Goal: Task Accomplishment & Management: Manage account settings

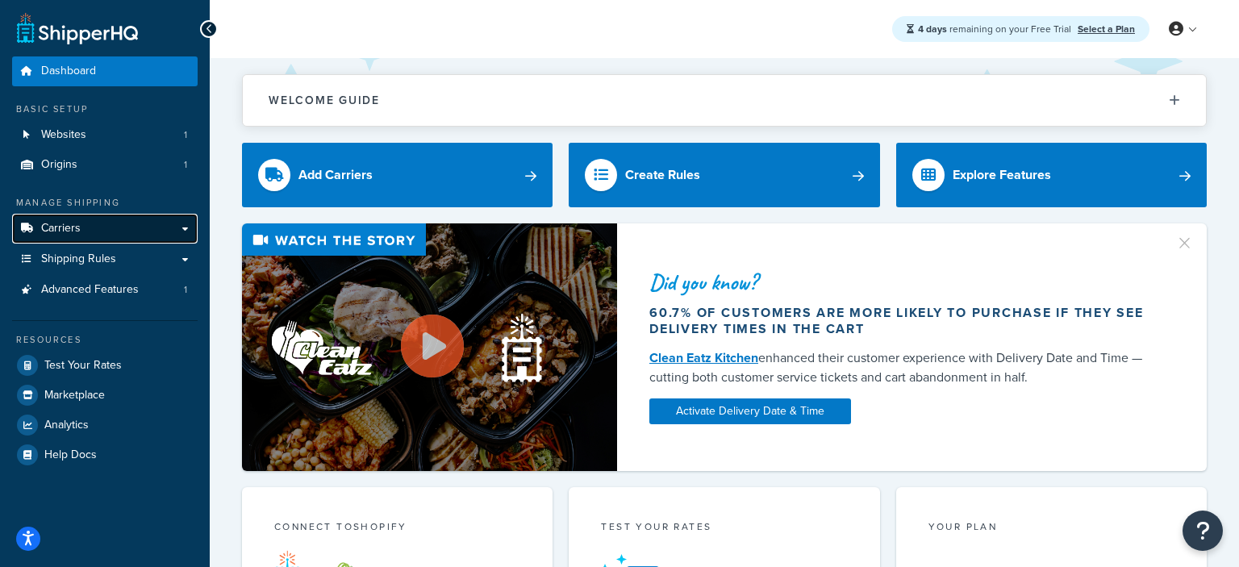
click at [185, 229] on link "Carriers" at bounding box center [104, 229] width 185 height 30
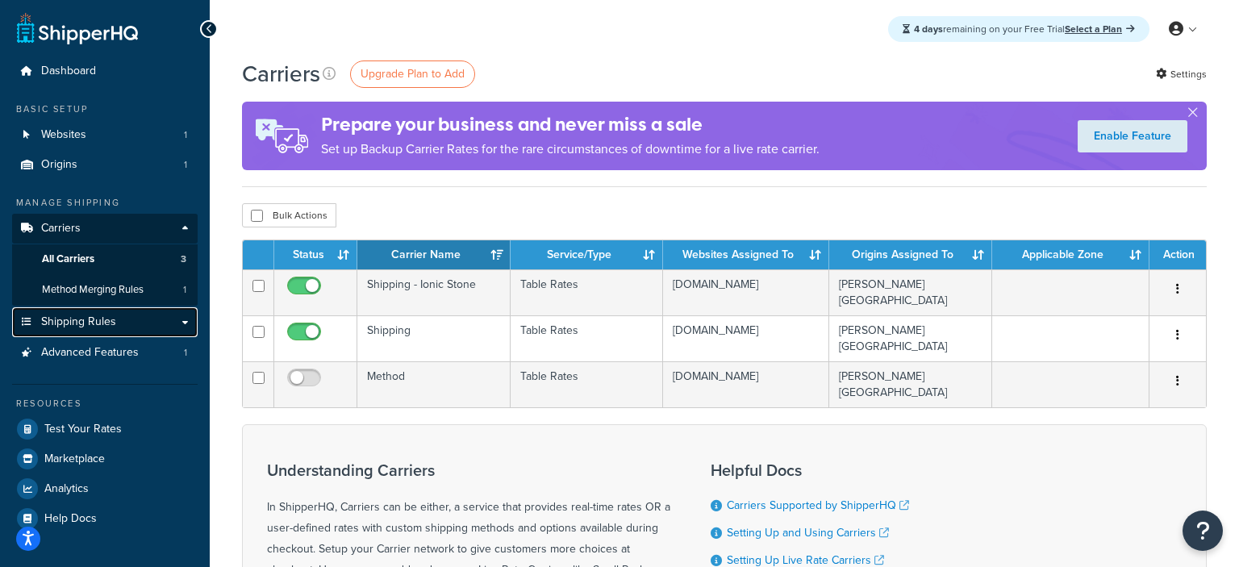
click at [190, 324] on link "Shipping Rules" at bounding box center [104, 322] width 185 height 30
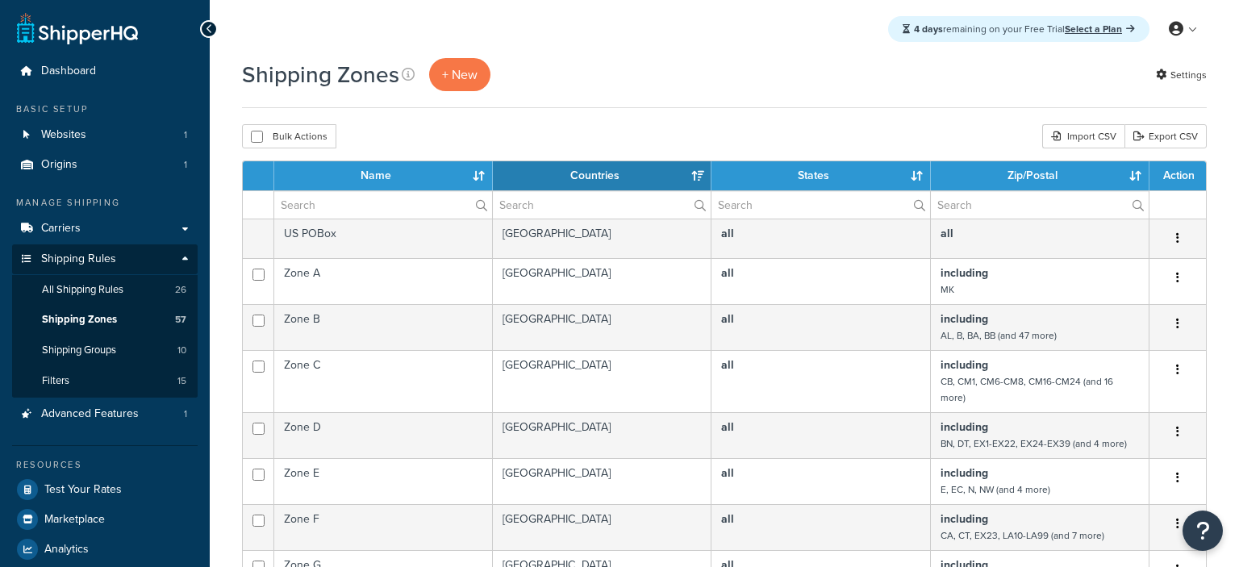
select select "15"
click at [98, 352] on span "Shipping Groups" at bounding box center [79, 351] width 74 height 14
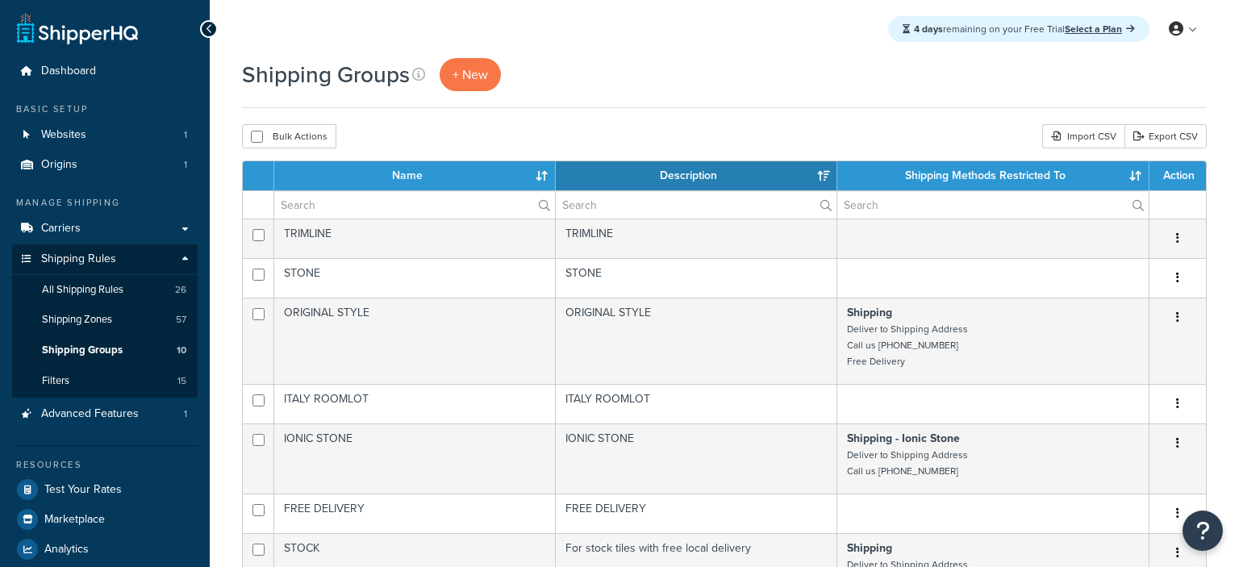
select select "15"
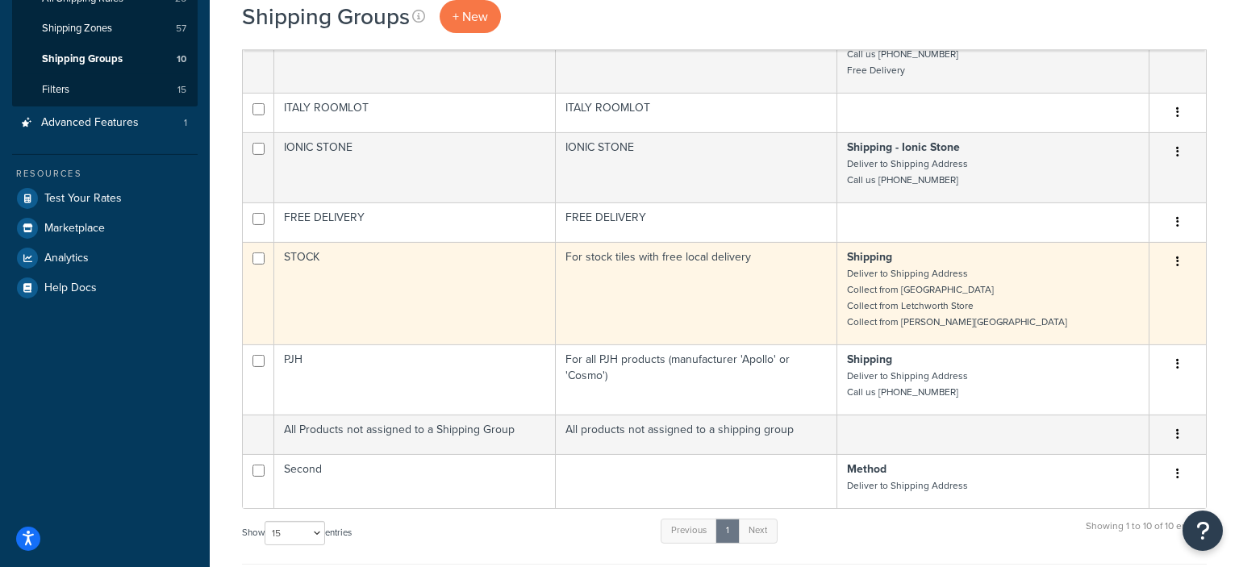
scroll to position [340, 0]
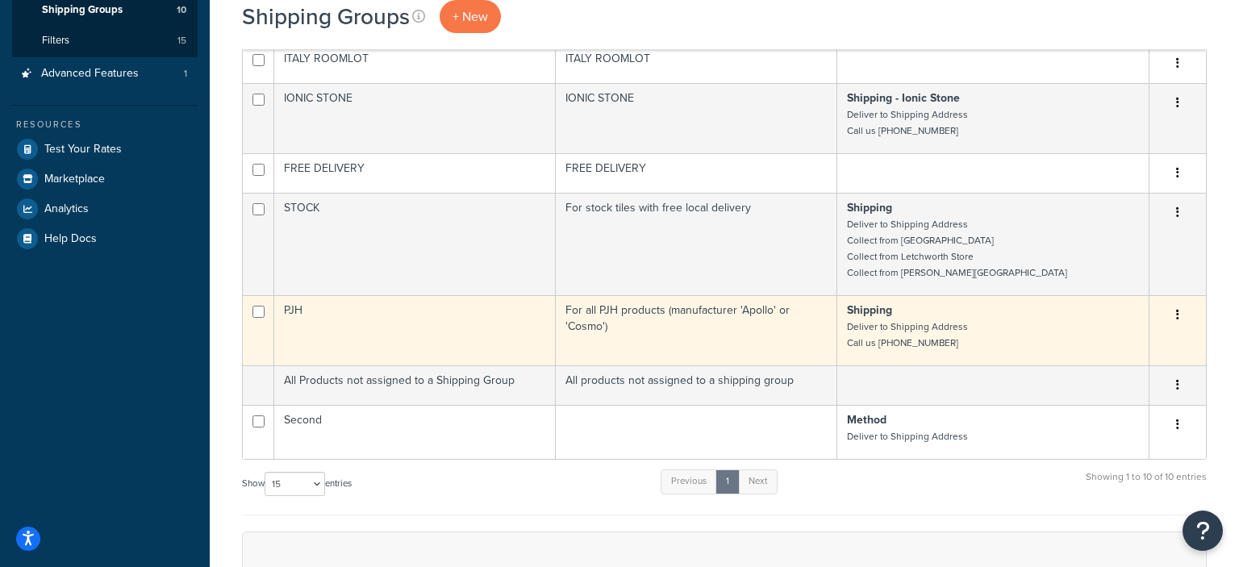
click at [1176, 312] on button "button" at bounding box center [1177, 315] width 23 height 26
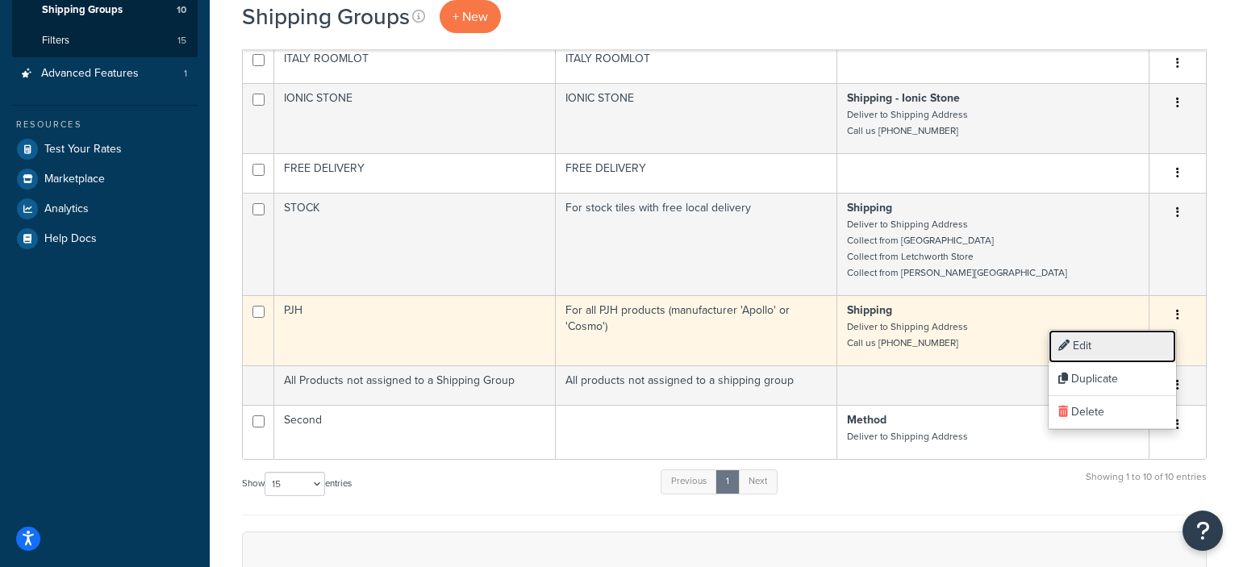
click at [1122, 347] on link "Edit" at bounding box center [1111, 346] width 127 height 33
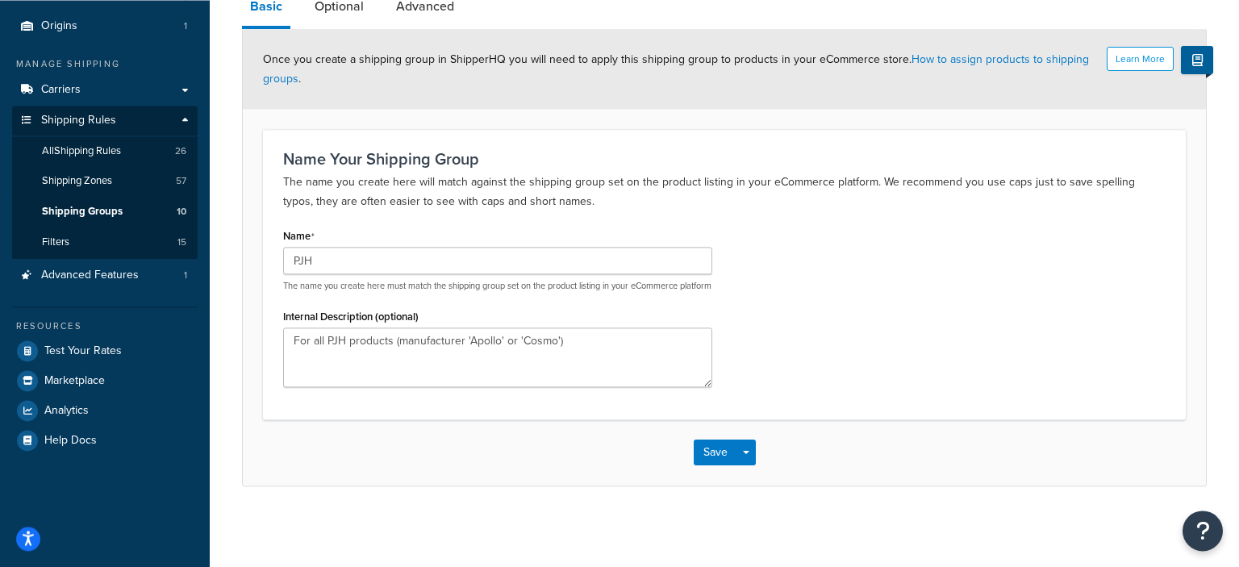
scroll to position [149, 0]
drag, startPoint x: 469, startPoint y: 341, endPoint x: 550, endPoint y: 343, distance: 81.5
click at [550, 343] on textarea "For all PJH products (manufacturer 'Apollo' or 'Cosmo')" at bounding box center [497, 357] width 429 height 60
paste textarea "Tabo Bathrooms"
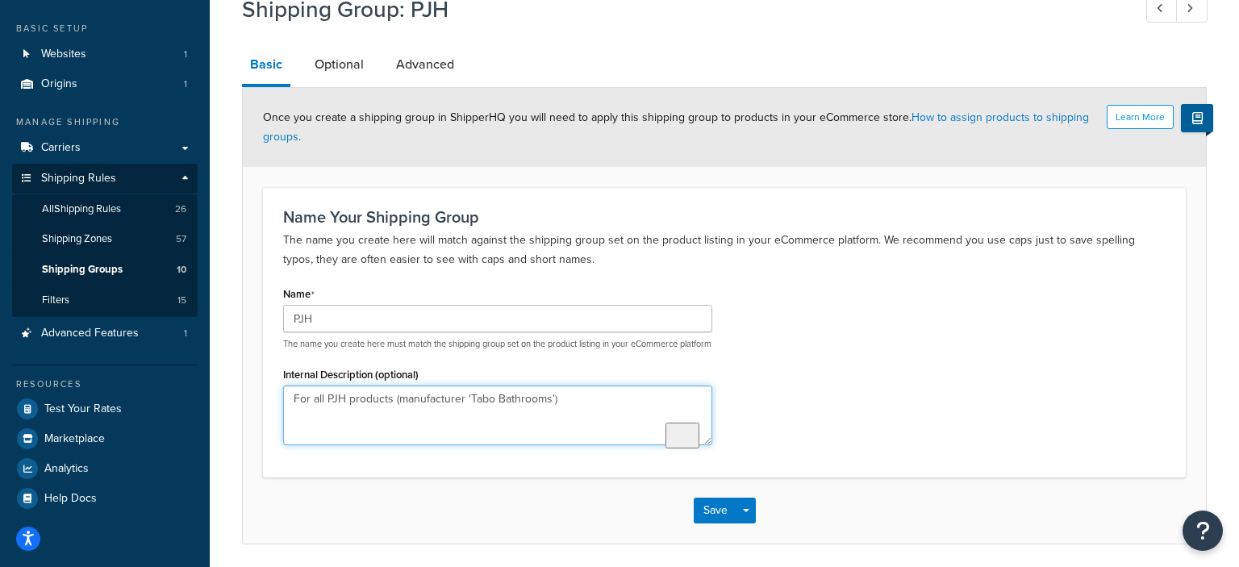
scroll to position [0, 0]
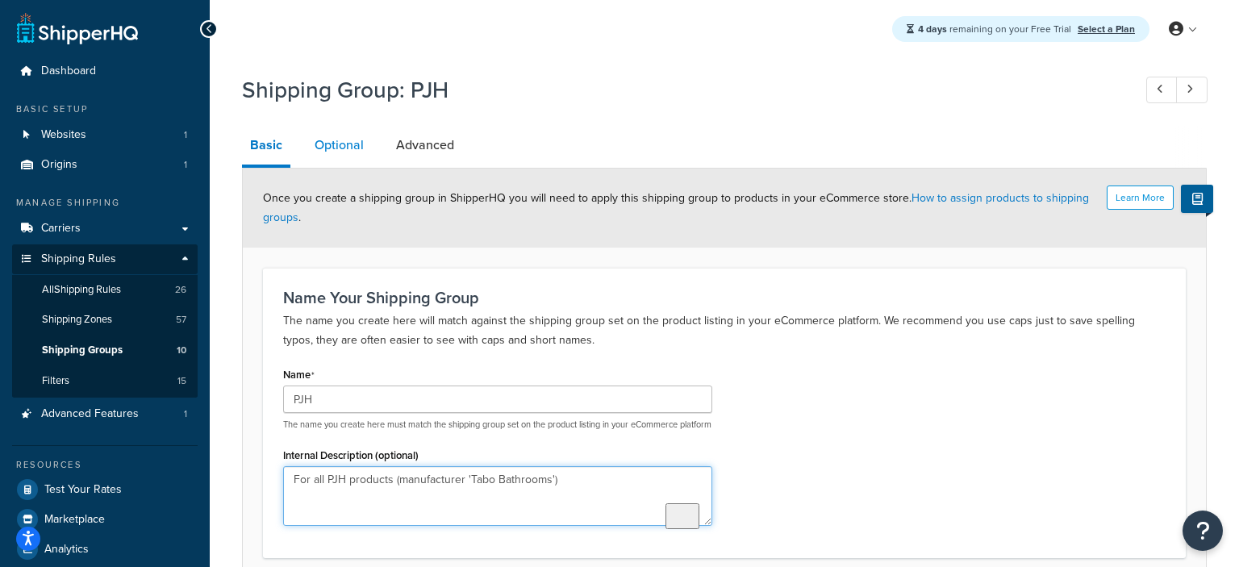
type textarea "For all PJH products (manufacturer 'Tabo Bathrooms')"
click at [343, 148] on link "Optional" at bounding box center [338, 145] width 65 height 39
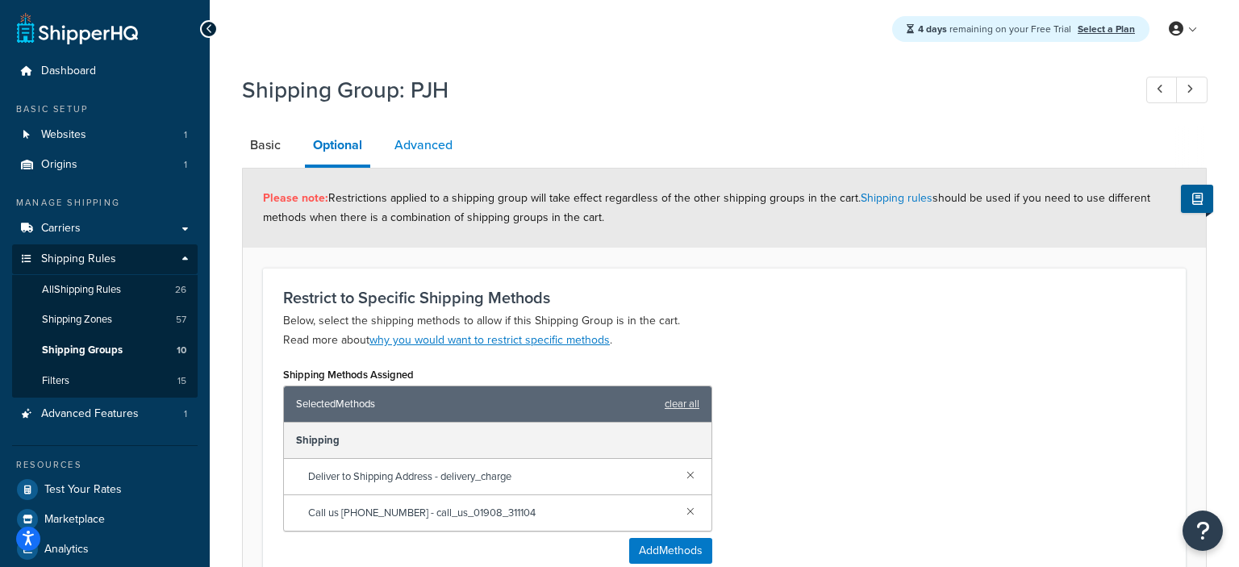
click at [412, 147] on link "Advanced" at bounding box center [423, 145] width 74 height 39
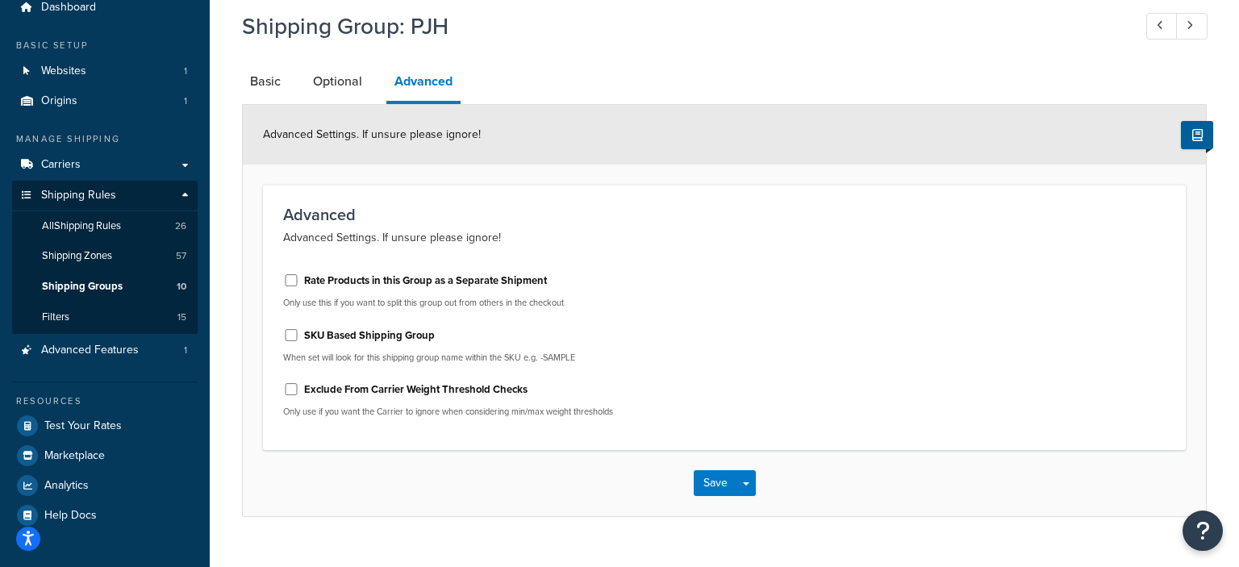
scroll to position [94, 0]
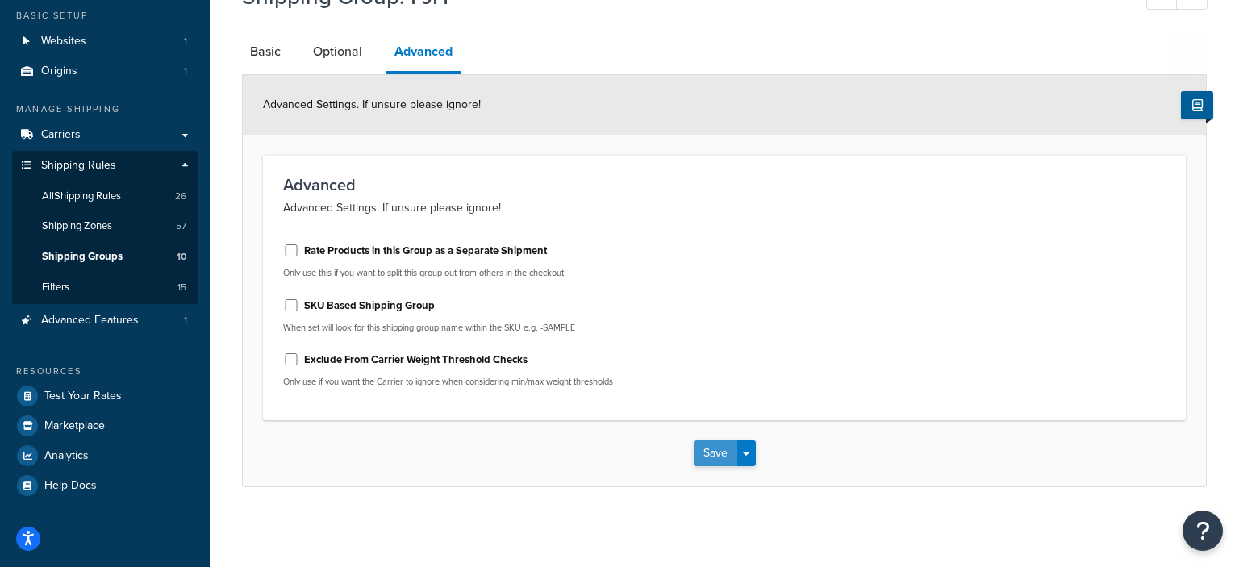
click at [706, 450] on button "Save" at bounding box center [716, 453] width 44 height 26
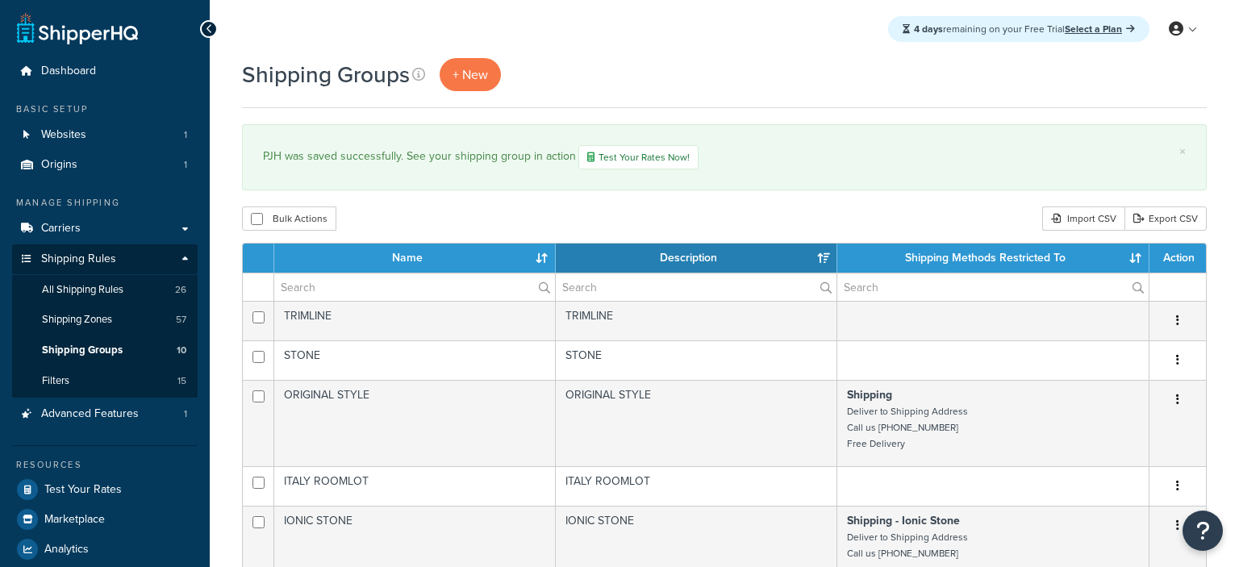
select select "15"
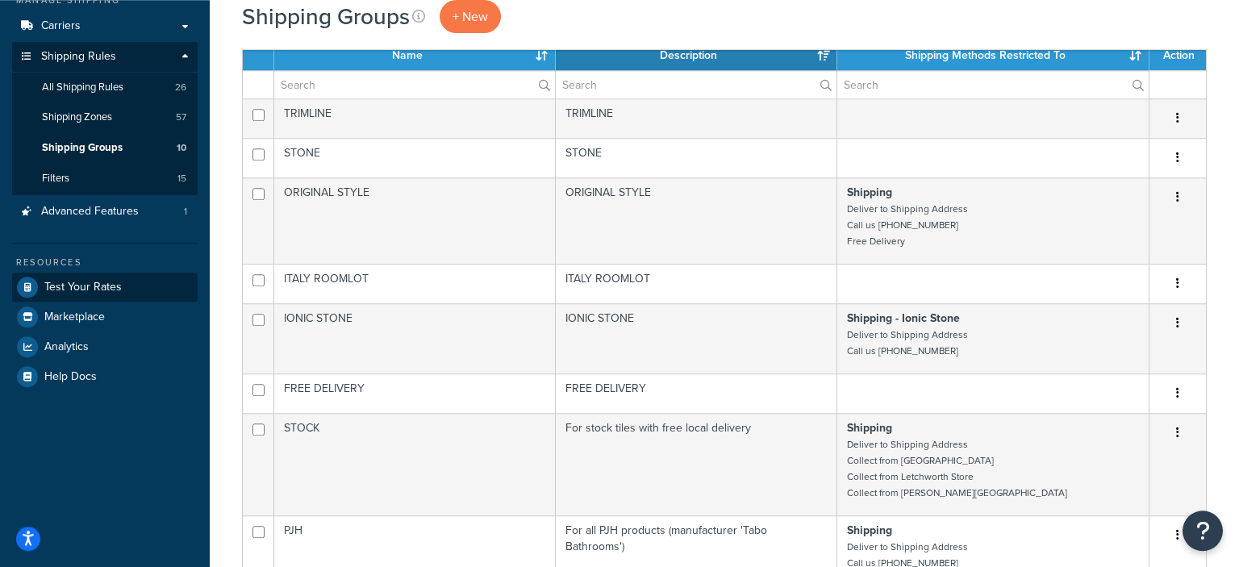
scroll to position [170, 0]
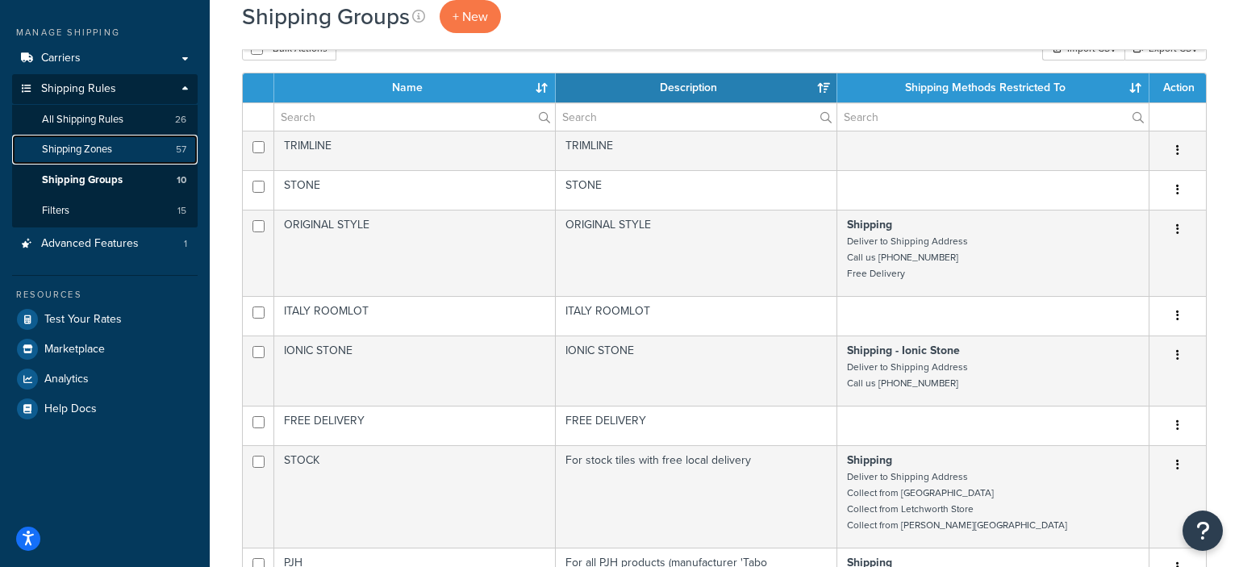
click at [115, 148] on link "Shipping Zones 57" at bounding box center [104, 150] width 185 height 30
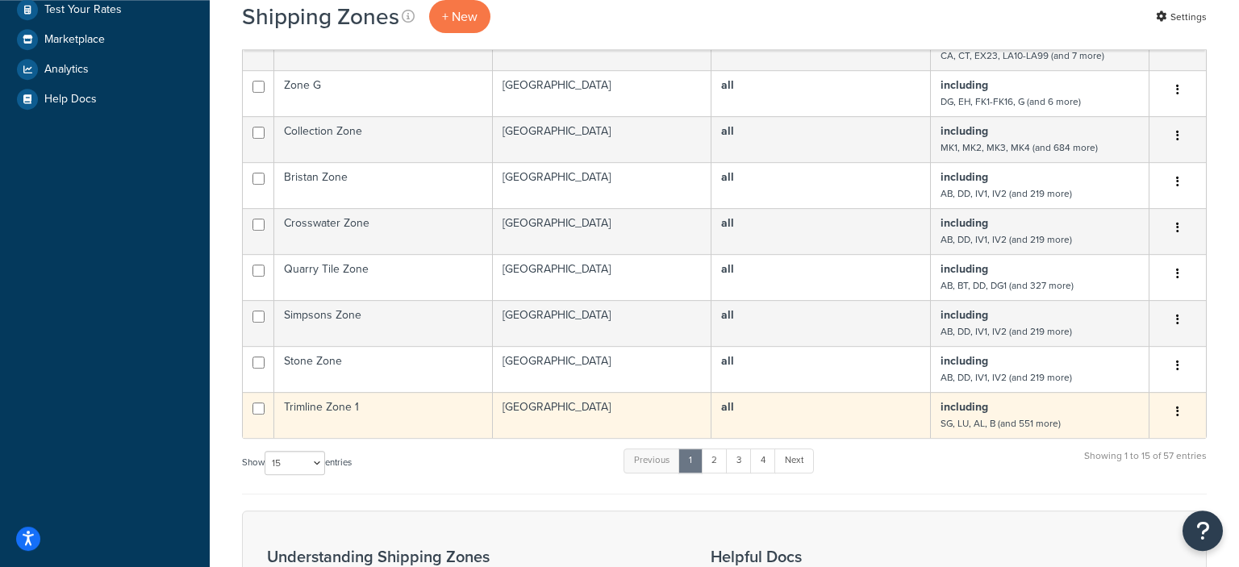
scroll to position [510, 0]
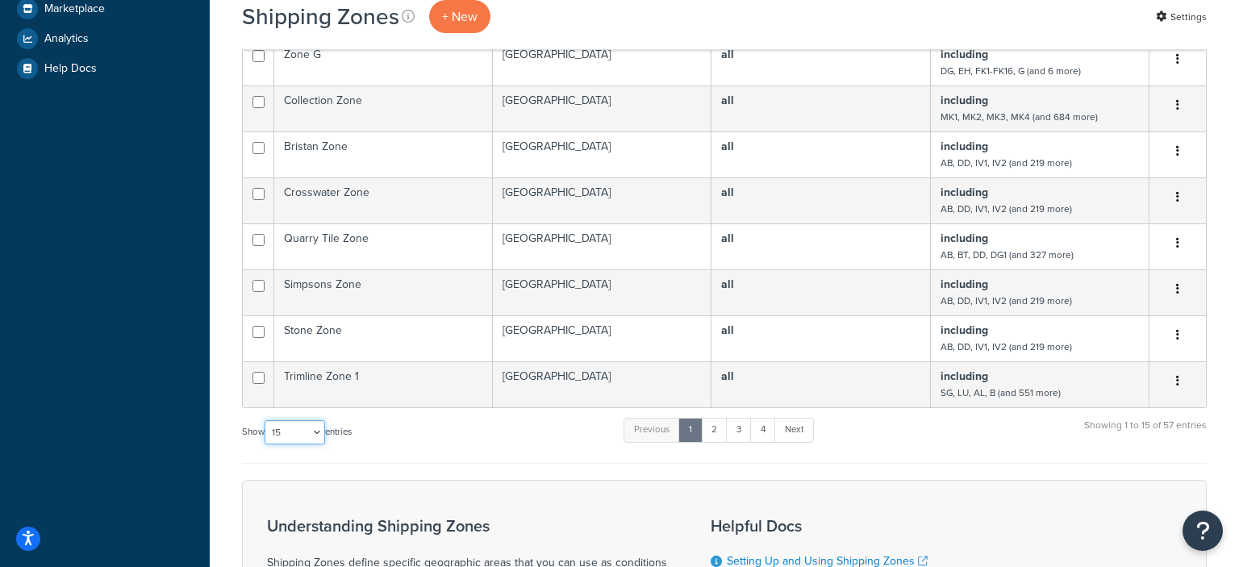
click at [265, 420] on select "10 15 25 50 100" at bounding box center [295, 432] width 60 height 24
select select "100"
click option "100" at bounding box center [0, 0] width 0 height 0
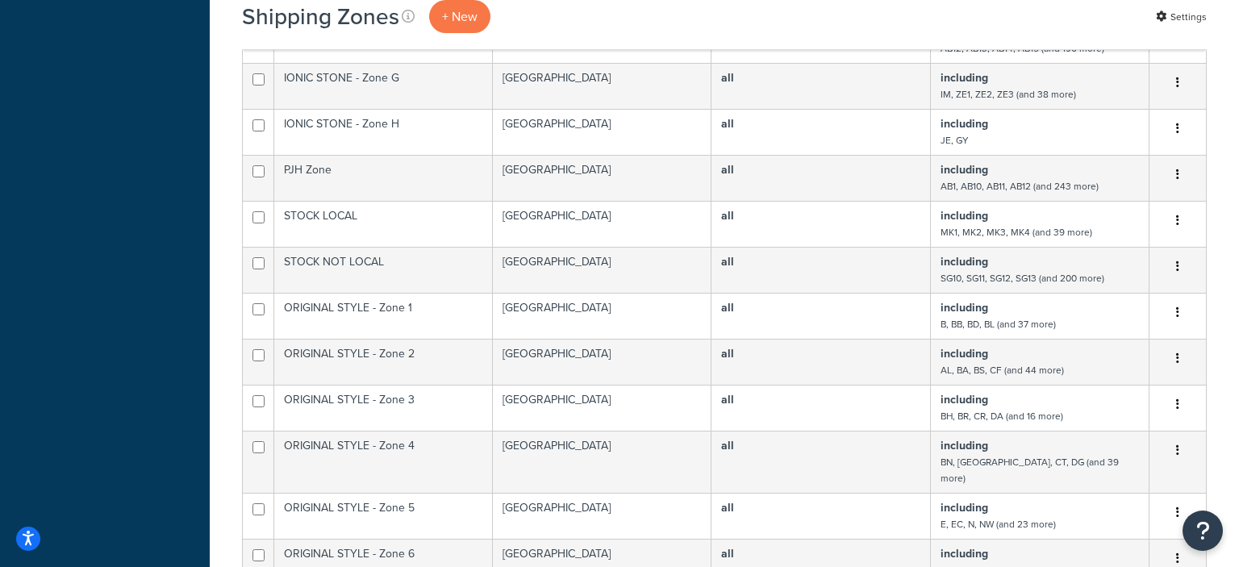
scroll to position [1275, 0]
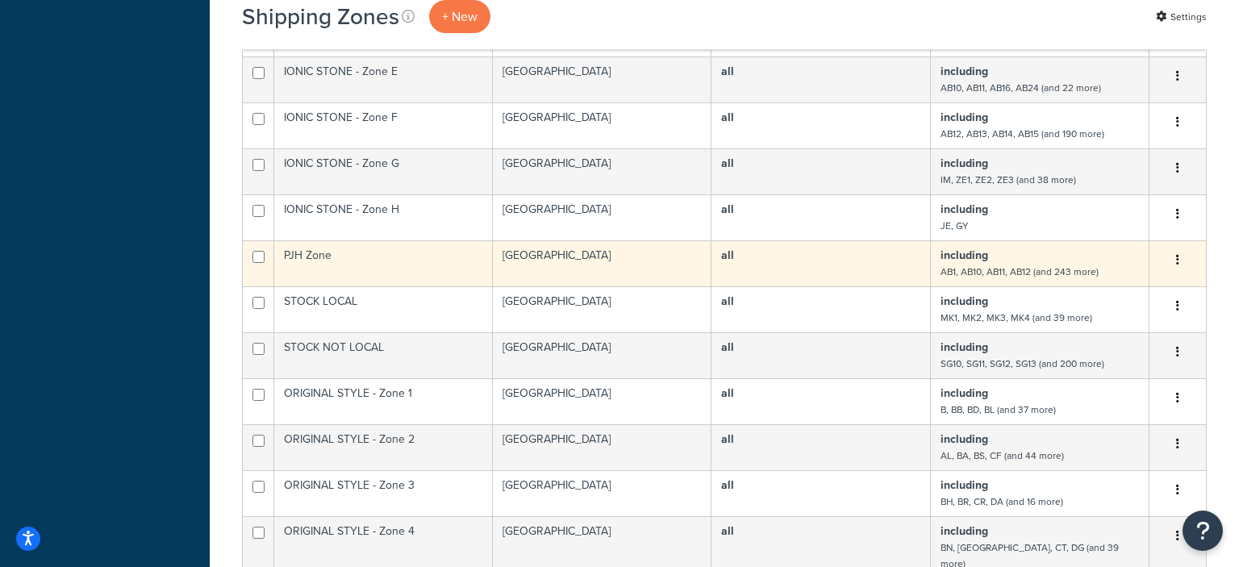
click at [446, 250] on td "PJH Zone" at bounding box center [383, 263] width 219 height 46
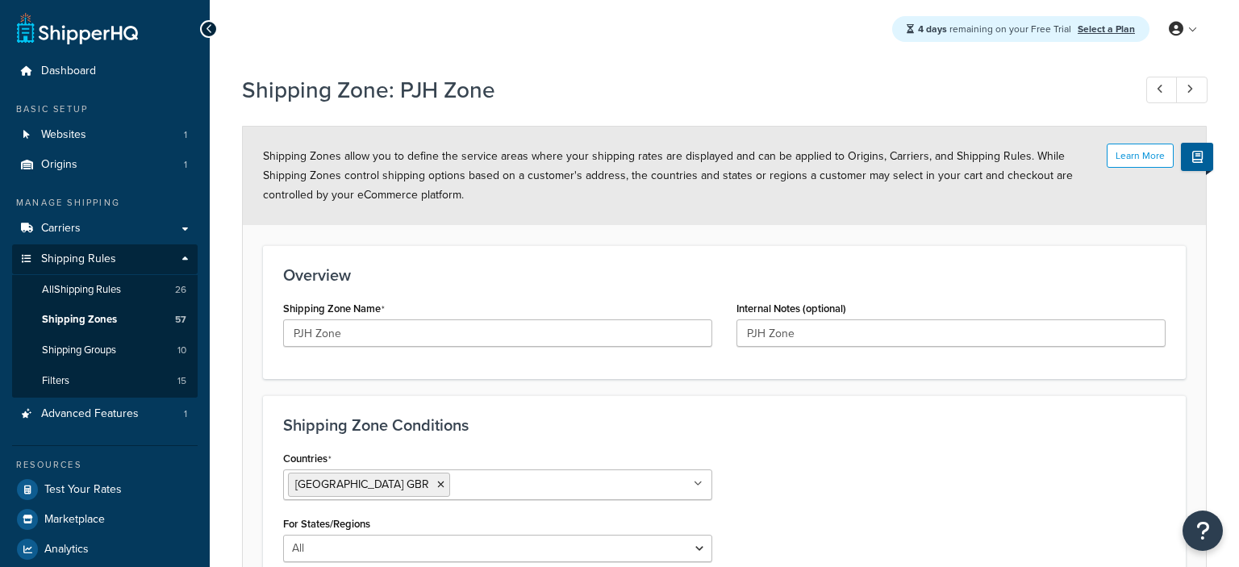
select select "including"
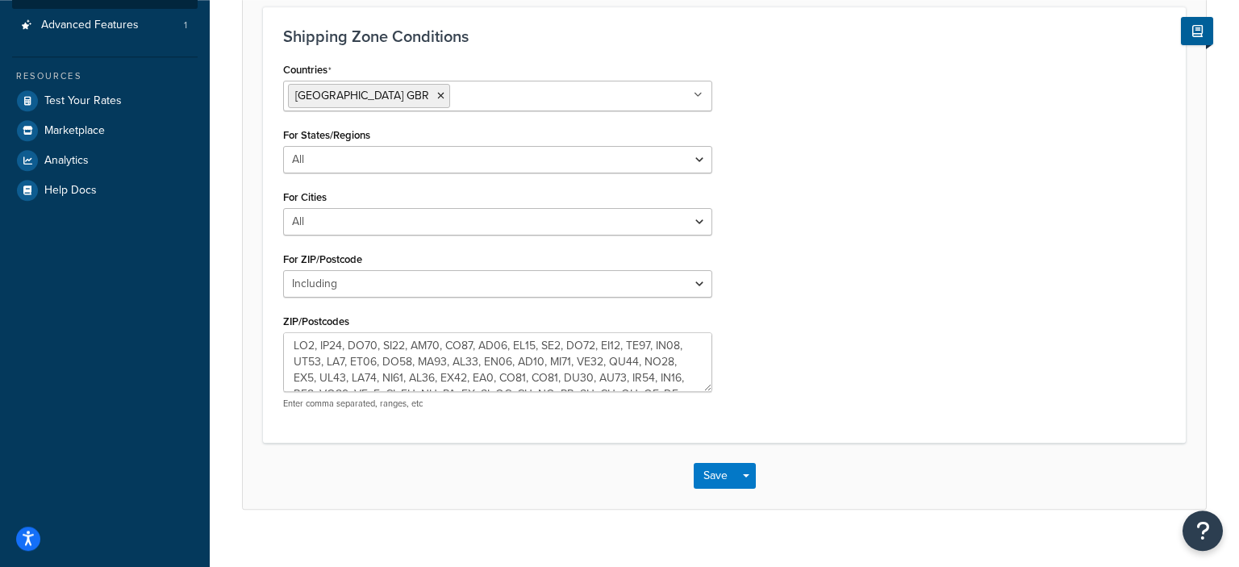
scroll to position [410, 0]
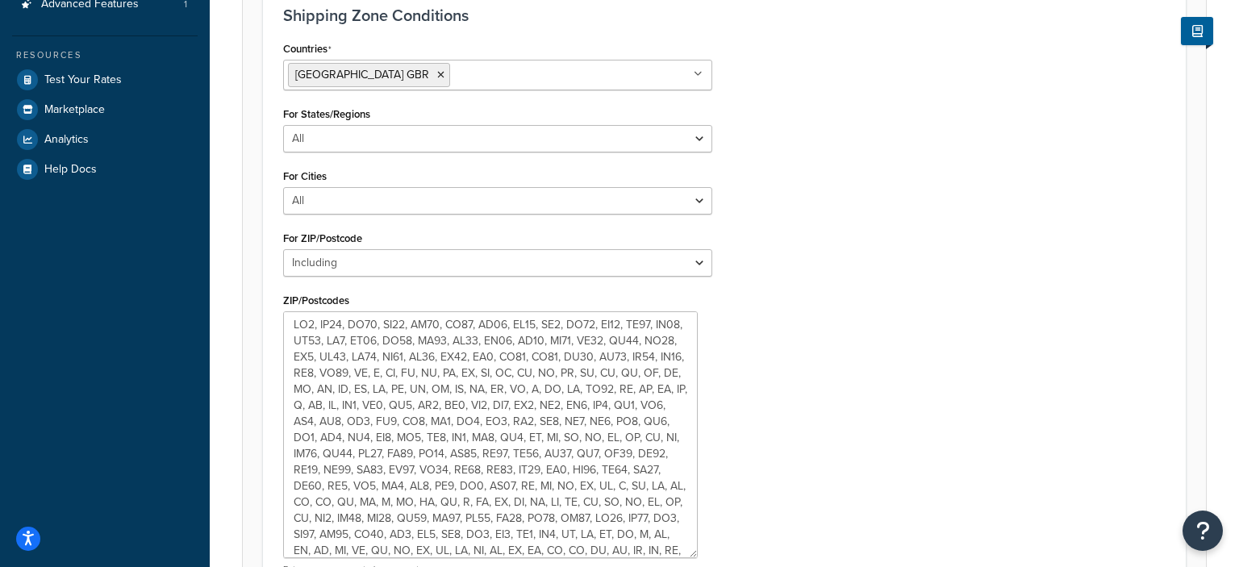
drag, startPoint x: 705, startPoint y: 360, endPoint x: 685, endPoint y: 534, distance: 175.3
click at [689, 544] on textarea "ZIP/Postcodes" at bounding box center [490, 434] width 414 height 247
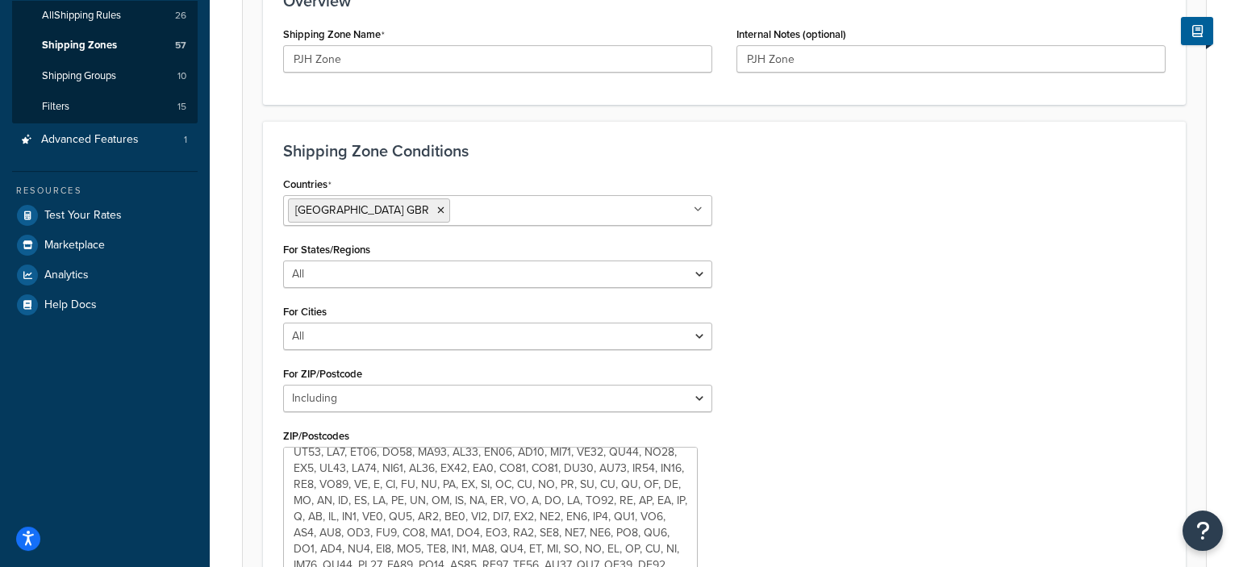
scroll to position [0, 0]
